Goal: Information Seeking & Learning: Learn about a topic

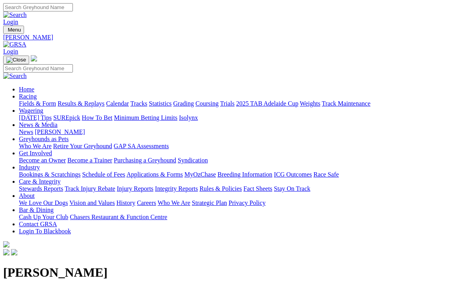
click at [37, 93] on link "Racing" at bounding box center [28, 96] width 18 height 7
click at [33, 100] on link "Fields & Form" at bounding box center [37, 103] width 37 height 7
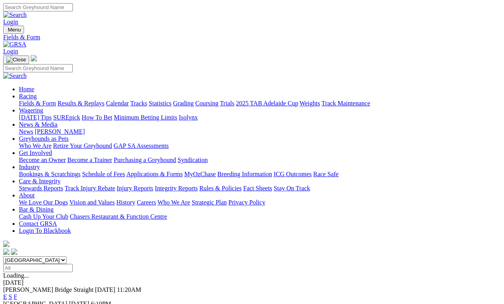
scroll to position [4, 0]
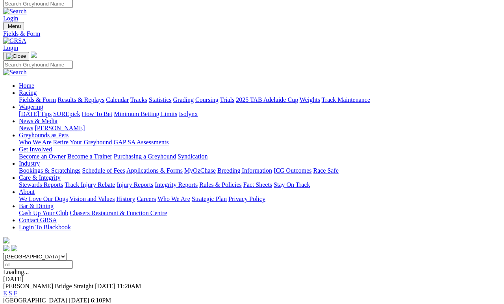
click at [352, 304] on div "E S F" at bounding box center [252, 307] width 498 height 7
click at [17, 304] on link "F" at bounding box center [16, 307] width 4 height 7
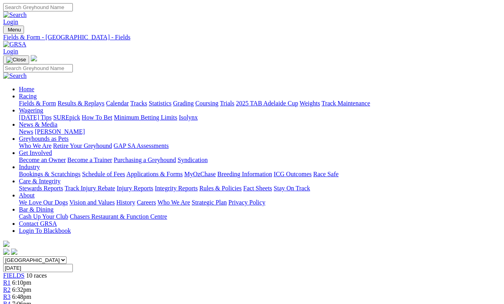
click at [36, 100] on link "Fields & Form" at bounding box center [37, 103] width 37 height 7
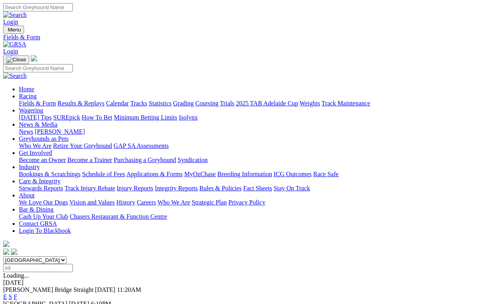
scroll to position [4, 0]
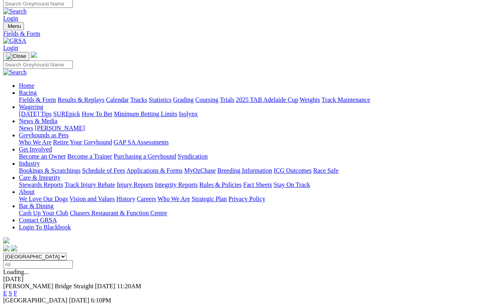
click at [17, 290] on link "F" at bounding box center [16, 293] width 4 height 7
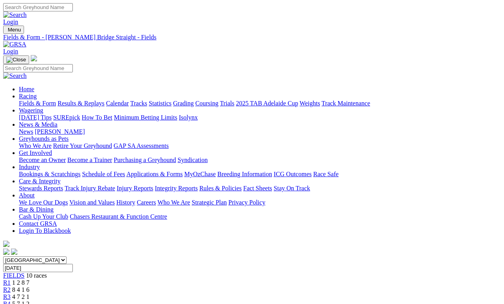
click at [102, 100] on link "Results & Replays" at bounding box center [80, 103] width 47 height 7
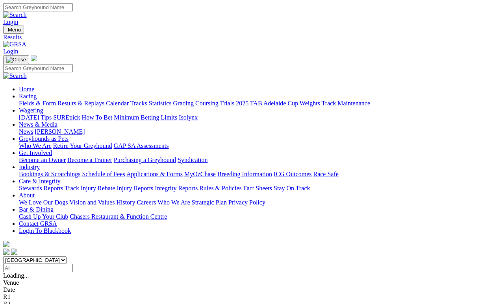
scroll to position [4, 0]
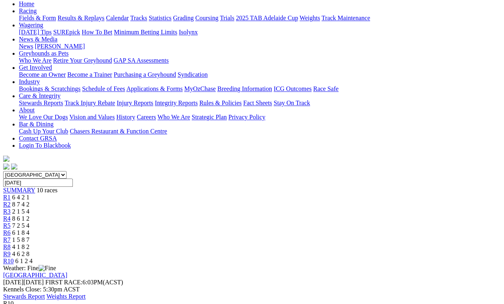
scroll to position [92, 0]
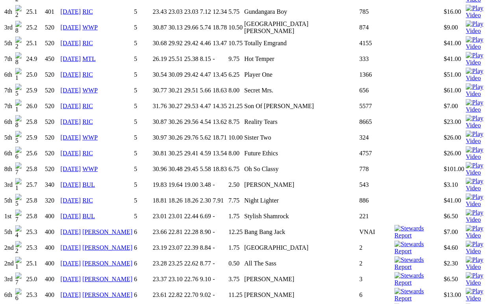
scroll to position [777, 1]
